Goal: Task Accomplishment & Management: Manage account settings

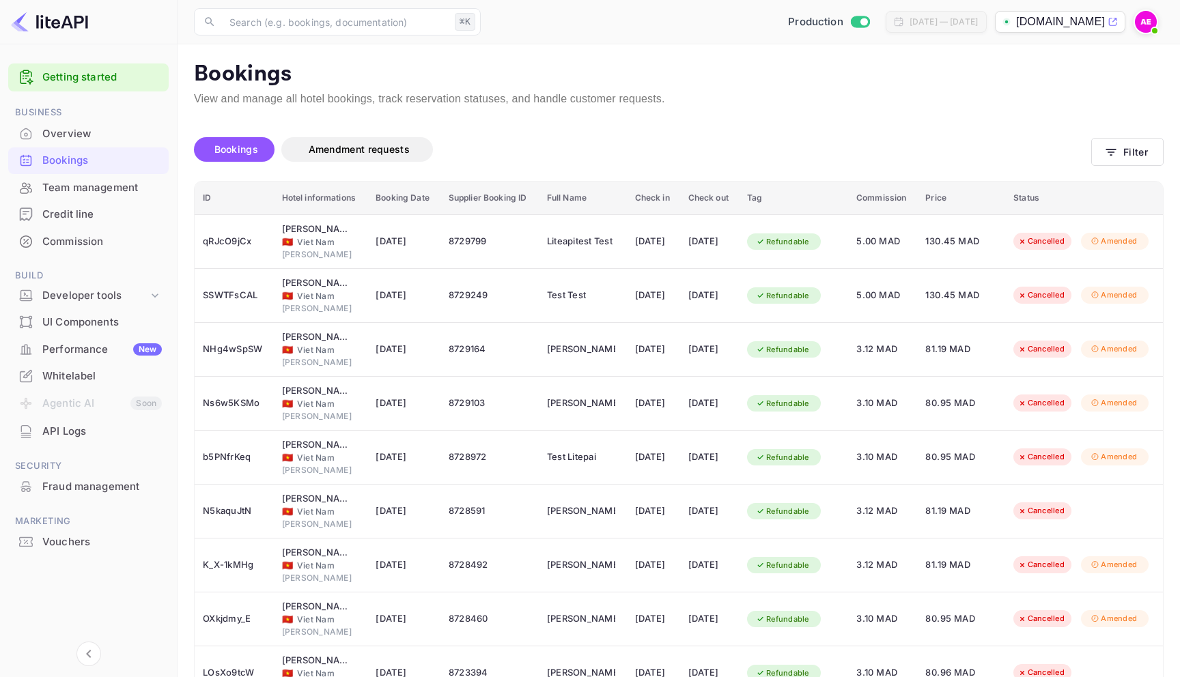
click at [1142, 31] on img at bounding box center [1146, 22] width 22 height 22
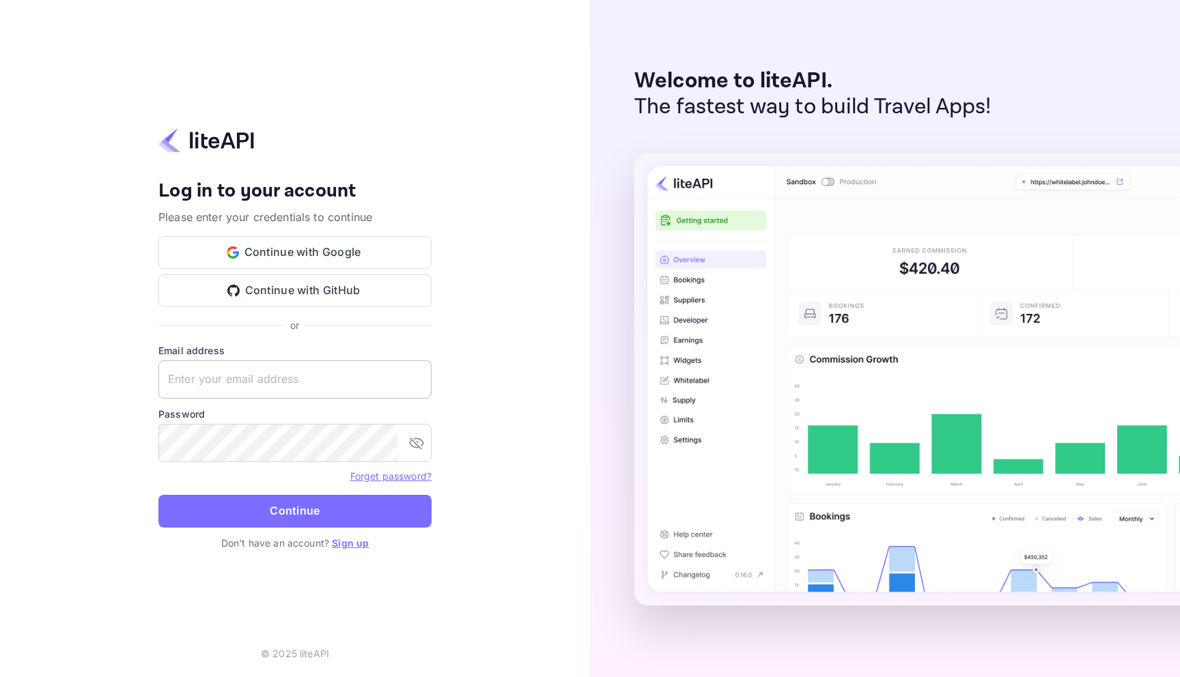
click at [367, 387] on input "text" at bounding box center [294, 379] width 273 height 38
click at [362, 249] on button "Continue with Google" at bounding box center [294, 252] width 273 height 33
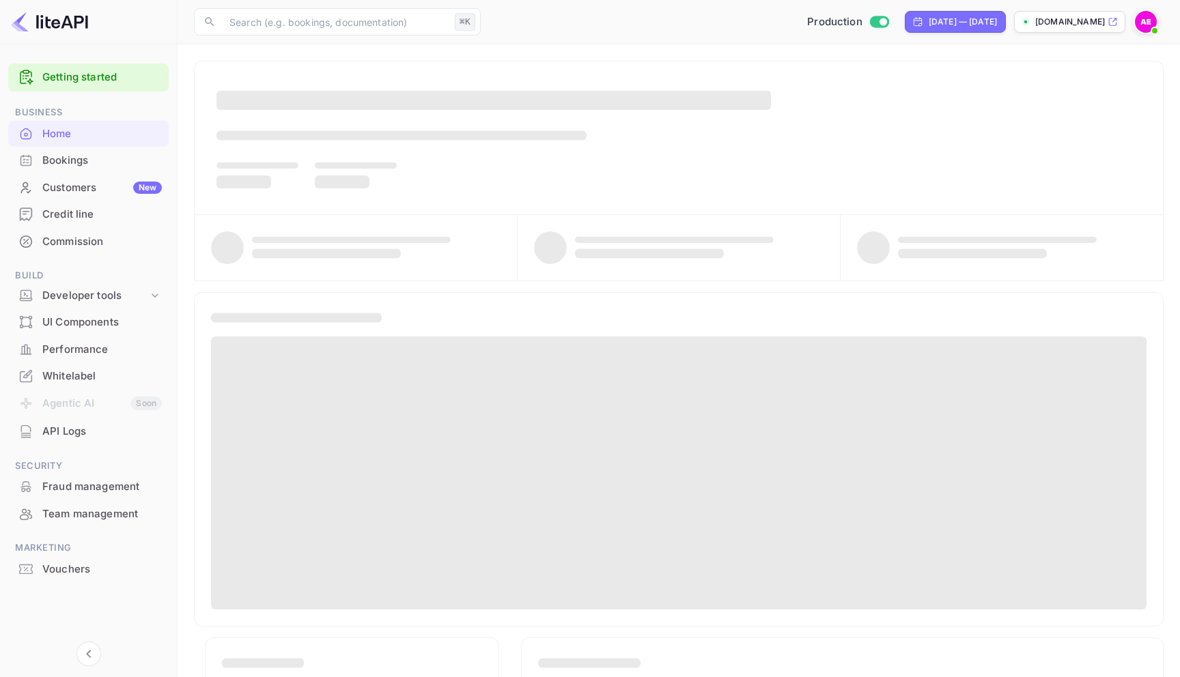
click at [89, 169] on div "Bookings" at bounding box center [88, 160] width 160 height 27
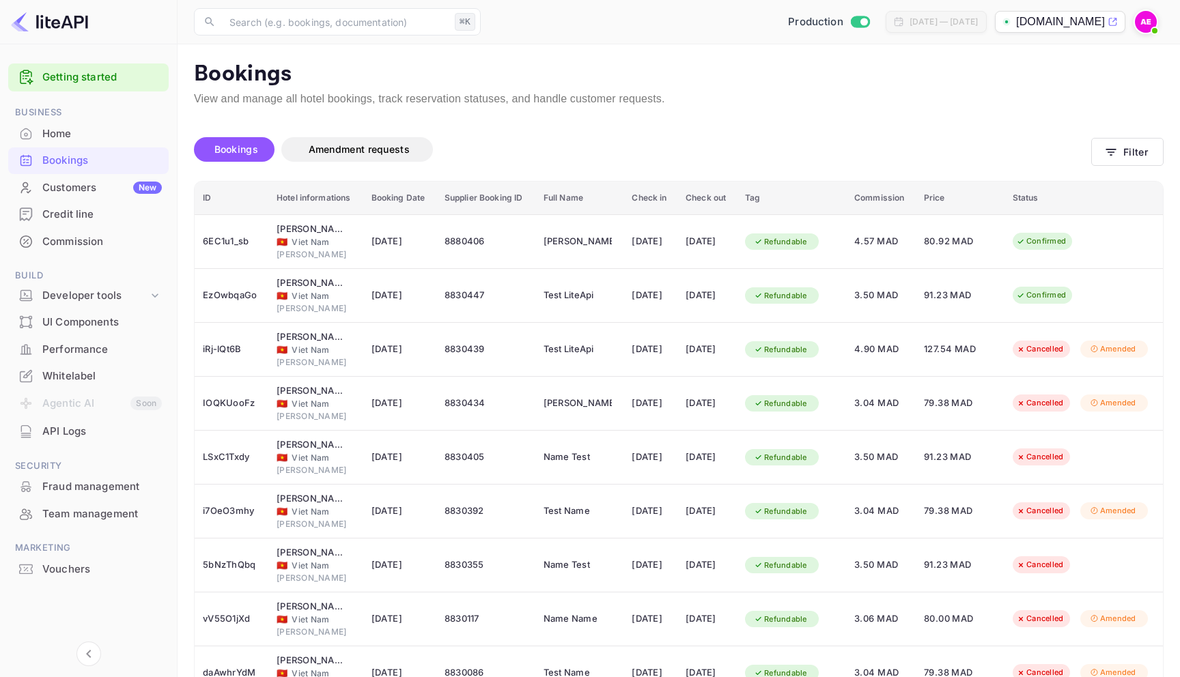
click at [1153, 19] on img at bounding box center [1146, 22] width 22 height 22
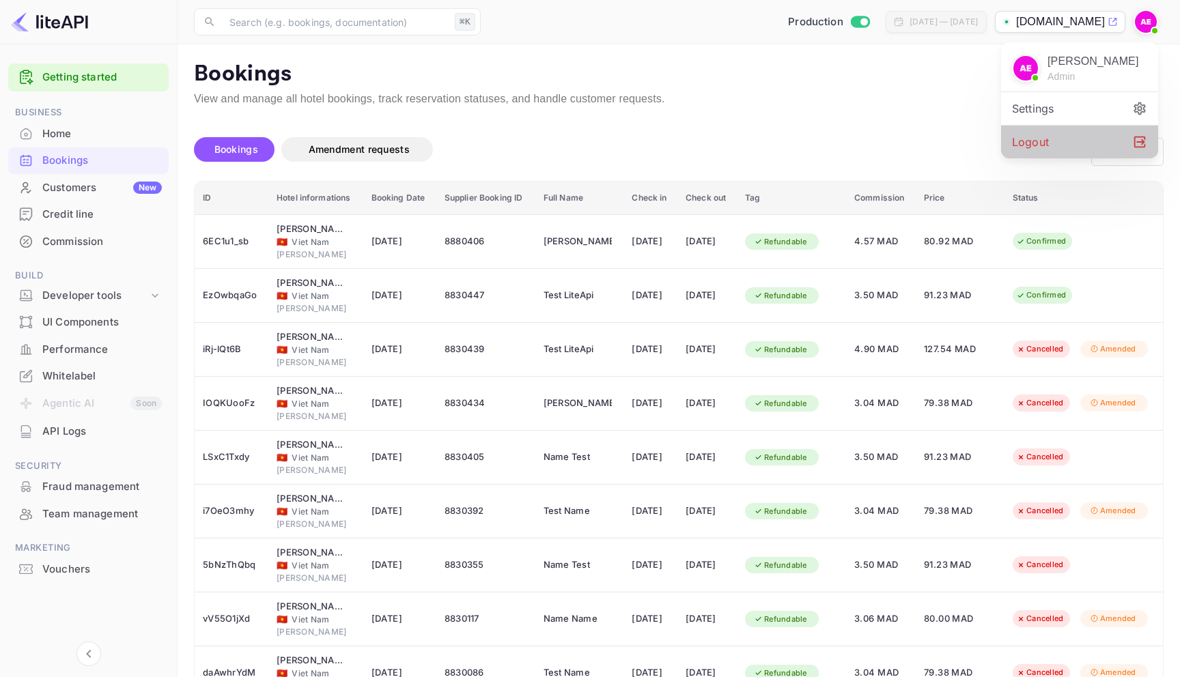
click at [1038, 134] on div "Logout" at bounding box center [1079, 142] width 157 height 33
